Goal: Communication & Community: Connect with others

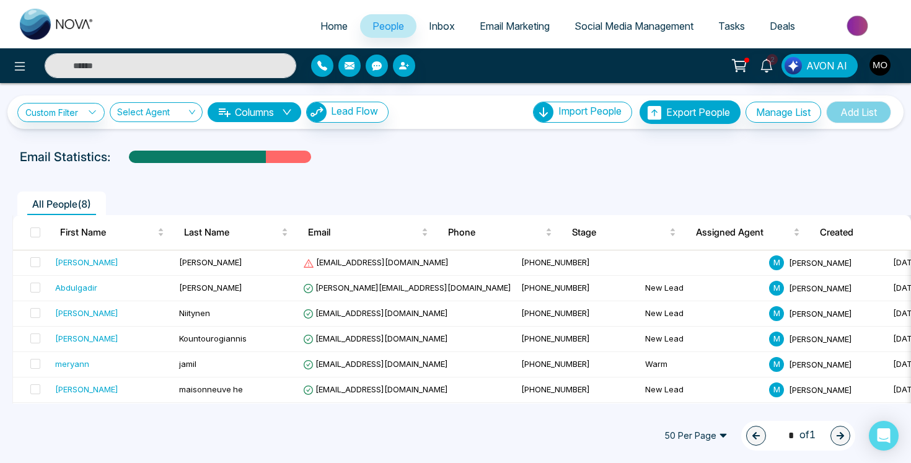
click at [363, 195] on ul "All People ( 8 )" at bounding box center [427, 203] width 830 height 24
click at [764, 68] on icon at bounding box center [766, 66] width 12 height 14
